Goal: Find contact information: Find contact information

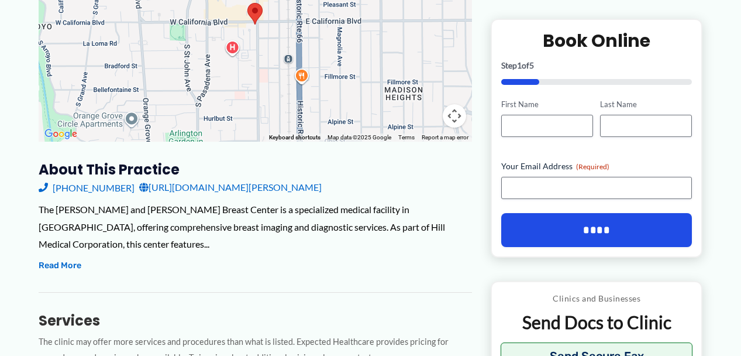
scroll to position [290, 0]
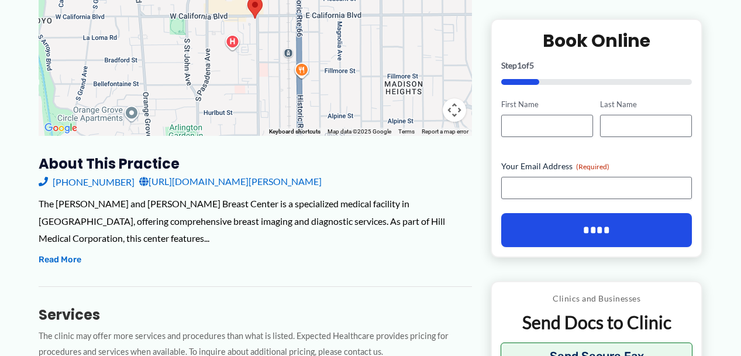
click at [77, 173] on link "[PHONE_NUMBER]" at bounding box center [87, 182] width 96 height 18
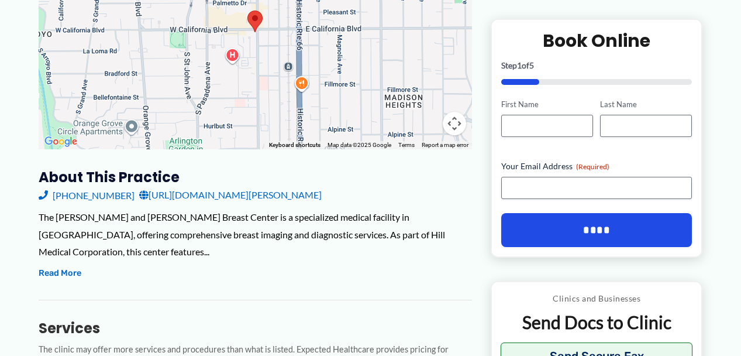
click at [252, 186] on link "[URL][DOMAIN_NAME][PERSON_NAME]" at bounding box center [230, 195] width 182 height 18
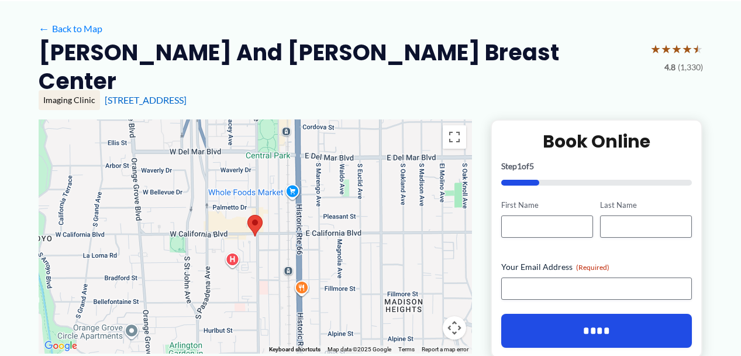
scroll to position [73, 0]
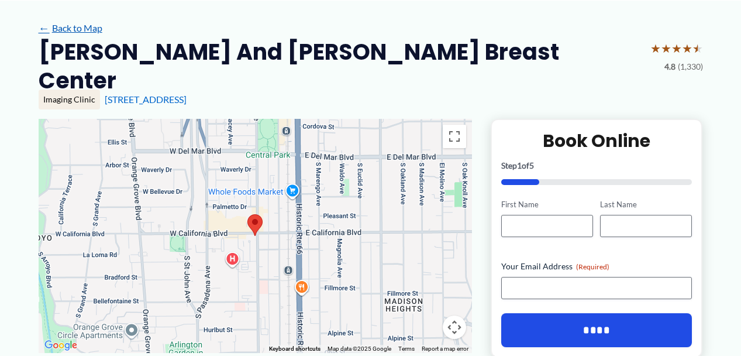
click at [48, 27] on span "←" at bounding box center [44, 27] width 11 height 11
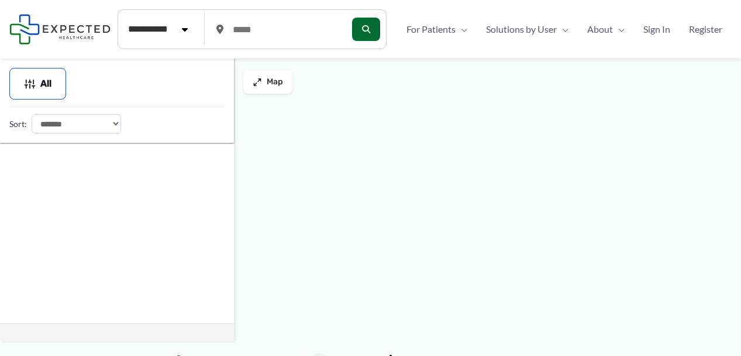
type input "*****"
